Goal: Task Accomplishment & Management: Manage account settings

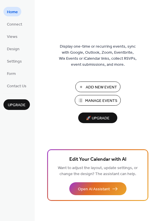
click at [87, 100] on span "Manage Events" at bounding box center [101, 101] width 32 height 6
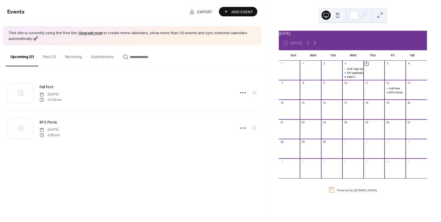
click at [79, 57] on button "Recurring" at bounding box center [74, 55] width 26 height 20
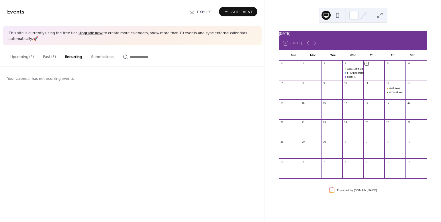
click at [28, 59] on button "Upcoming (2)" at bounding box center [22, 55] width 33 height 20
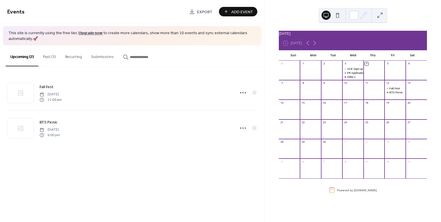
click at [52, 54] on button "Past (3)" at bounding box center [49, 55] width 22 height 20
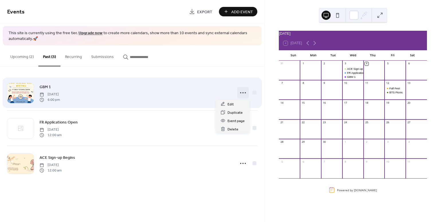
click at [241, 92] on icon at bounding box center [243, 92] width 9 height 9
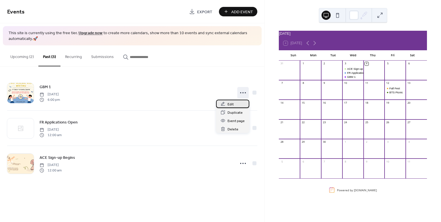
click at [236, 105] on div "Edit" at bounding box center [232, 103] width 33 height 8
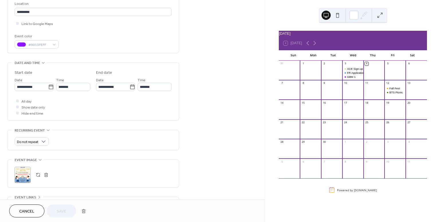
scroll to position [131, 0]
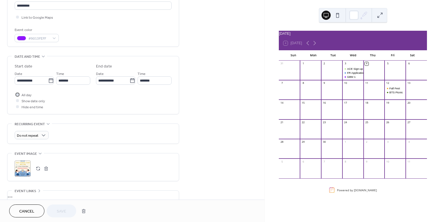
click at [23, 93] on span "All day" at bounding box center [27, 95] width 10 height 6
click at [36, 100] on span "Show date only" at bounding box center [34, 101] width 24 height 6
click at [30, 102] on span "Show date only" at bounding box center [34, 101] width 24 height 6
click at [17, 99] on div at bounding box center [17, 100] width 3 height 3
click at [18, 95] on icon at bounding box center [18, 94] width 2 height 2
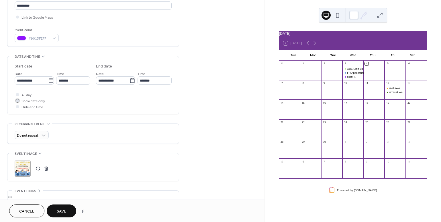
click at [17, 101] on div at bounding box center [17, 100] width 3 height 3
click at [62, 210] on span "Save" at bounding box center [61, 211] width 9 height 6
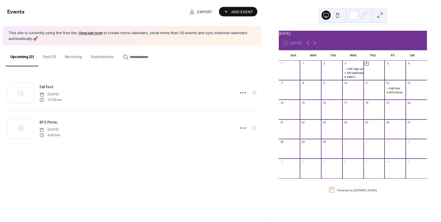
click at [48, 58] on button "Past (3)" at bounding box center [49, 55] width 22 height 20
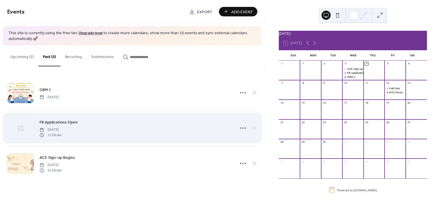
click at [57, 134] on span "12:00 am" at bounding box center [51, 134] width 22 height 5
click at [63, 121] on span "FR Applications Open" at bounding box center [59, 122] width 38 height 6
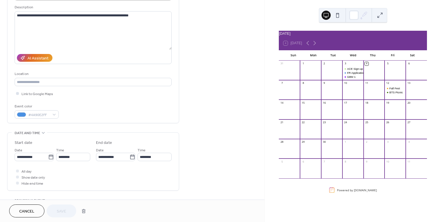
scroll to position [57, 0]
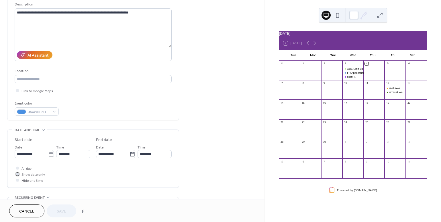
click at [17, 174] on div at bounding box center [17, 173] width 3 height 3
click at [59, 210] on span "Save" at bounding box center [61, 211] width 9 height 6
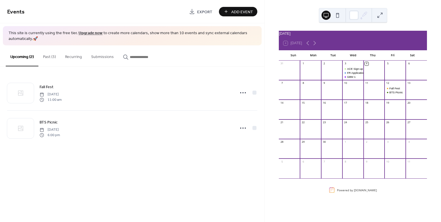
click at [53, 54] on button "Past (3)" at bounding box center [49, 55] width 22 height 20
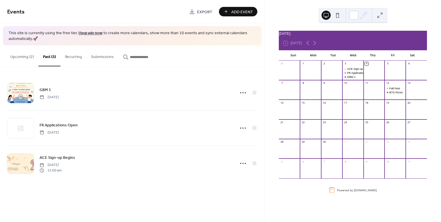
click at [21, 57] on button "Upcoming (2)" at bounding box center [22, 55] width 33 height 20
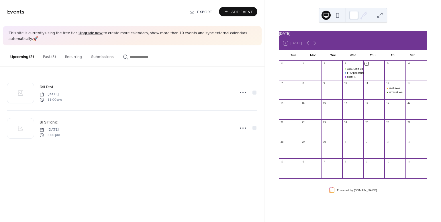
click at [93, 58] on button "Submissions" at bounding box center [103, 55] width 32 height 20
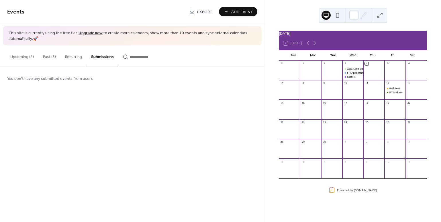
click at [75, 53] on button "Recurring" at bounding box center [74, 55] width 26 height 20
click at [47, 57] on button "Past (3)" at bounding box center [49, 55] width 22 height 20
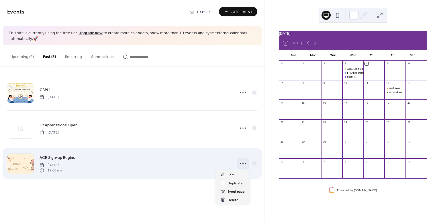
click at [249, 163] on div at bounding box center [242, 162] width 11 height 11
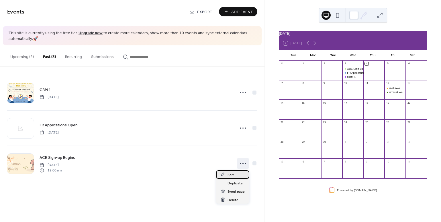
click at [236, 172] on div "Edit" at bounding box center [232, 174] width 33 height 8
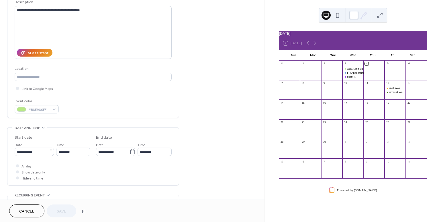
scroll to position [62, 0]
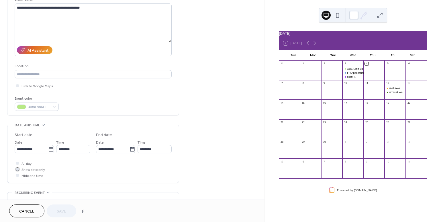
click at [19, 167] on div at bounding box center [18, 169] width 6 height 6
click at [61, 211] on span "Save" at bounding box center [61, 211] width 9 height 6
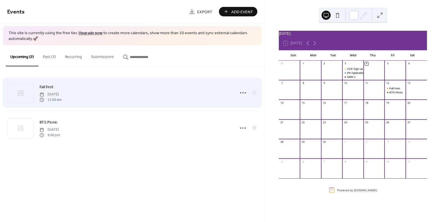
click at [169, 89] on div "Fall Fest Friday, September 12, 2025 11:00 am" at bounding box center [136, 92] width 192 height 18
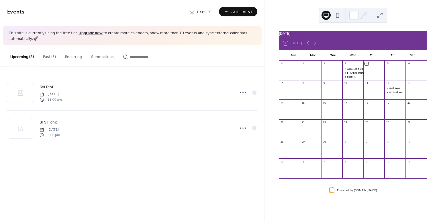
click at [52, 59] on button "Past (3)" at bounding box center [49, 55] width 22 height 20
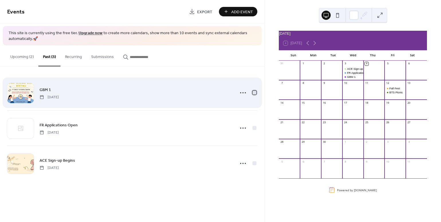
click at [253, 94] on div at bounding box center [255, 93] width 6 height 6
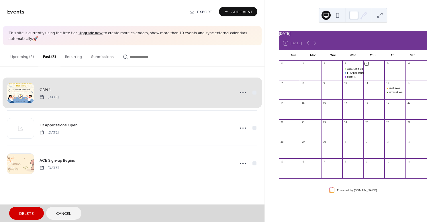
click at [254, 94] on div "GBM 1 Wednesday, September 3, 2025" at bounding box center [132, 92] width 250 height 35
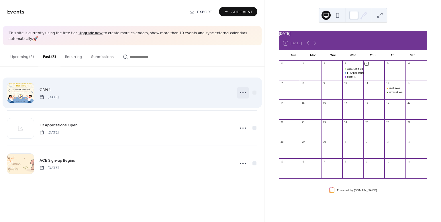
click at [244, 92] on icon at bounding box center [243, 92] width 9 height 9
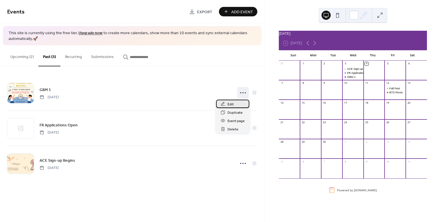
click at [231, 104] on span "Edit" at bounding box center [231, 104] width 6 height 6
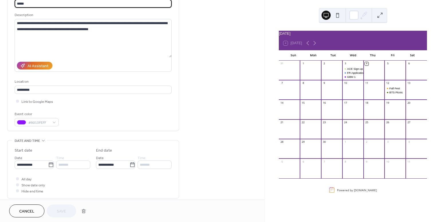
scroll to position [48, 0]
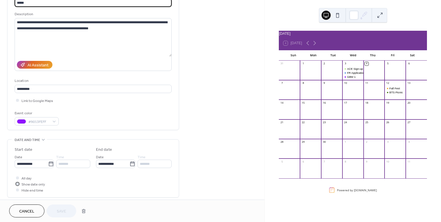
click at [17, 183] on icon at bounding box center [18, 184] width 2 height 2
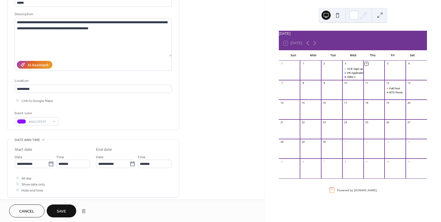
click at [56, 210] on button "Save" at bounding box center [62, 210] width 30 height 13
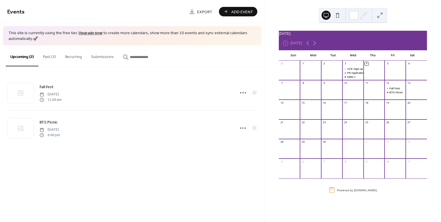
click at [46, 58] on button "Past (3)" at bounding box center [49, 55] width 22 height 20
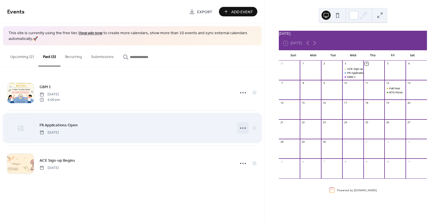
click at [243, 128] on icon at bounding box center [243, 127] width 9 height 9
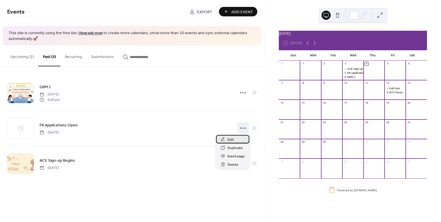
click at [234, 138] on div "Edit" at bounding box center [232, 139] width 33 height 8
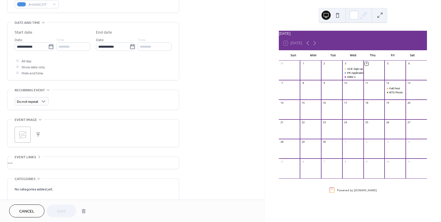
scroll to position [175, 0]
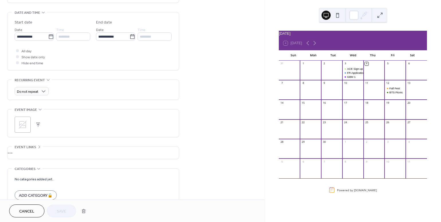
click at [24, 208] on span "Cancel" at bounding box center [26, 211] width 15 height 6
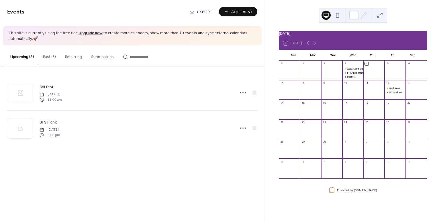
click at [51, 57] on button "Past (3)" at bounding box center [49, 55] width 22 height 20
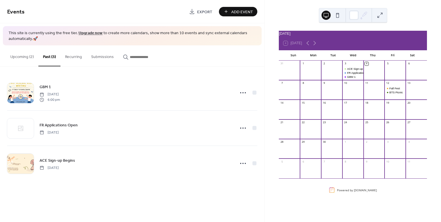
click at [75, 53] on button "Recurring" at bounding box center [74, 55] width 26 height 20
